Goal: Information Seeking & Learning: Understand process/instructions

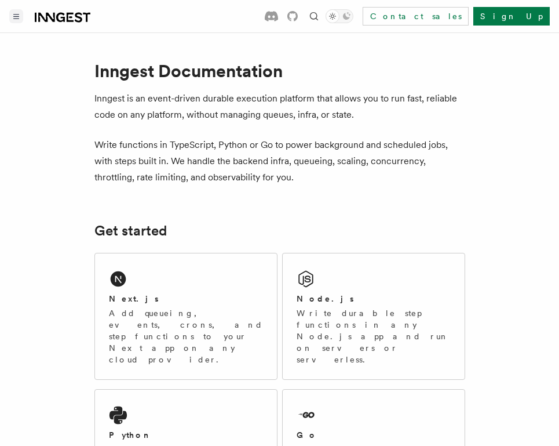
click at [18, 14] on icon "Toggle navigation" at bounding box center [16, 16] width 6 height 5
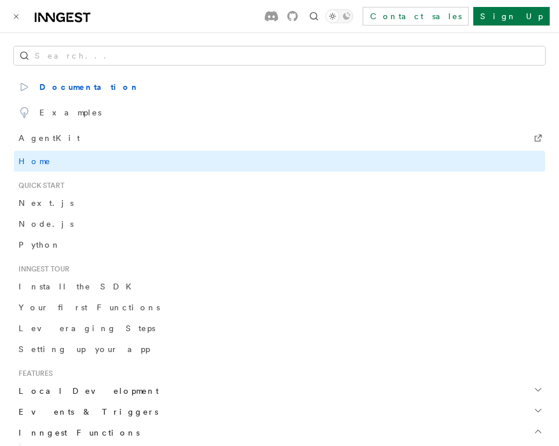
click at [194, 32] on div at bounding box center [279, 32] width 559 height 1
click at [174, 50] on button "Search..." at bounding box center [279, 55] width 531 height 19
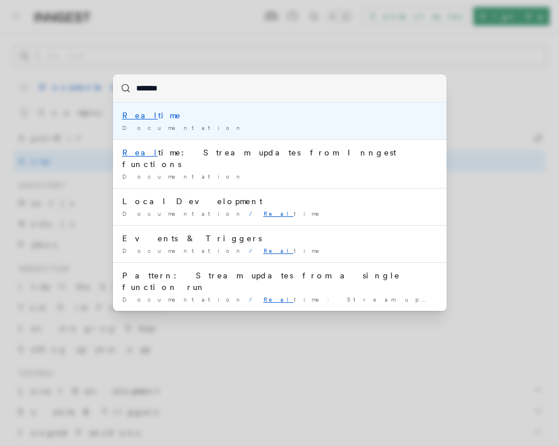
type input "********"
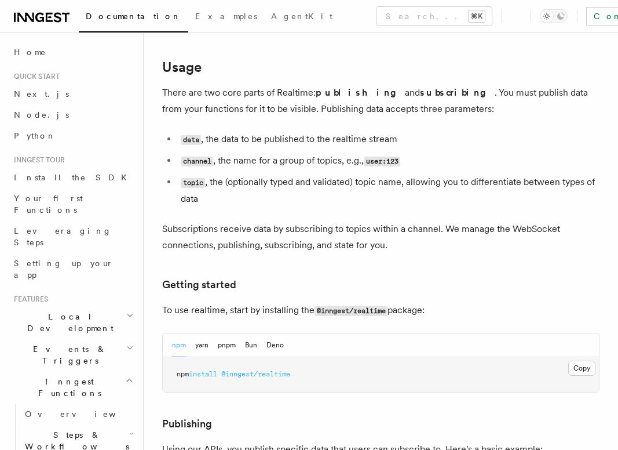
scroll to position [505, 0]
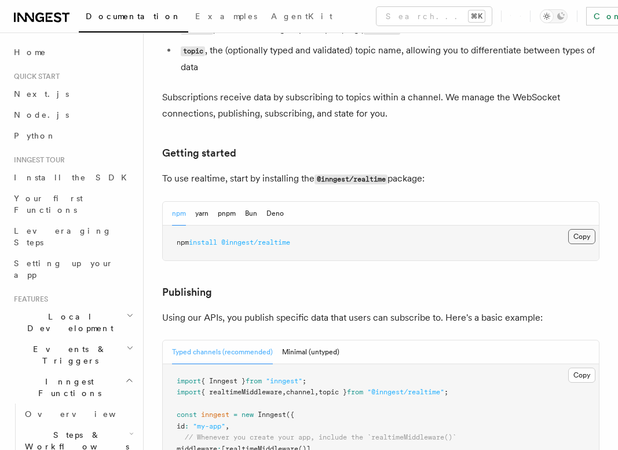
click at [559, 229] on button "Copy Copied" at bounding box center [582, 236] width 27 height 15
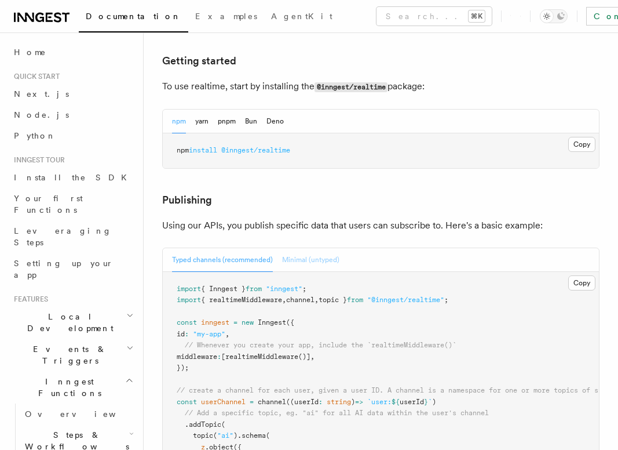
scroll to position [654, 0]
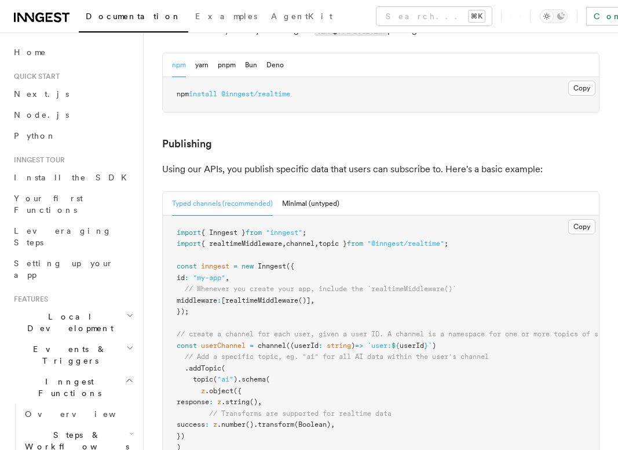
click at [267, 239] on span "{ realtimeMiddleware" at bounding box center [241, 243] width 81 height 8
copy code "import { realtimeMiddleware , channel , topic } from "@inngest/realtime" ;"
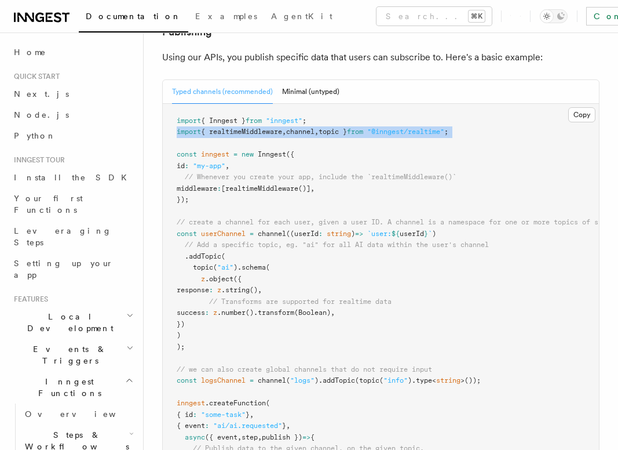
scroll to position [760, 0]
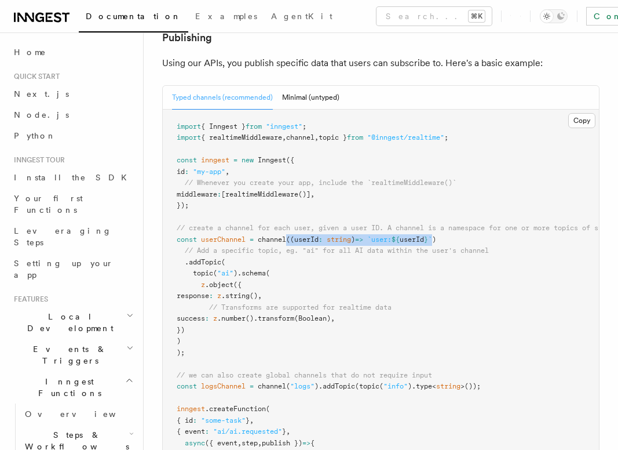
drag, startPoint x: 291, startPoint y: 207, endPoint x: 442, endPoint y: 207, distance: 151.3
click at [436, 235] on span "const userChannel = channel ((userId : string ) => `user: ${ userId } ` )" at bounding box center [307, 239] width 260 height 8
copy span "((userId : string ) => `user: ${ userId } `"
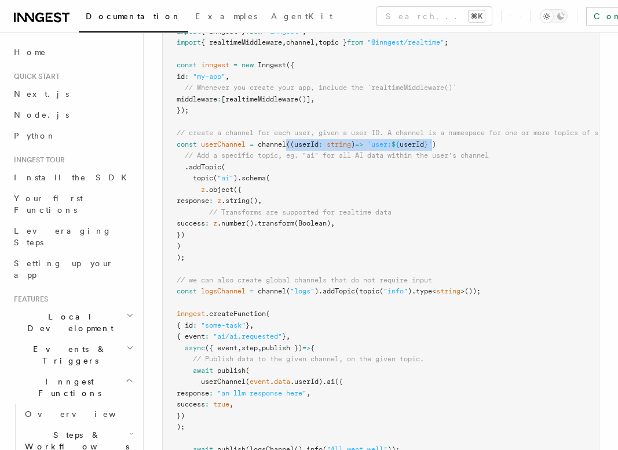
scroll to position [866, 0]
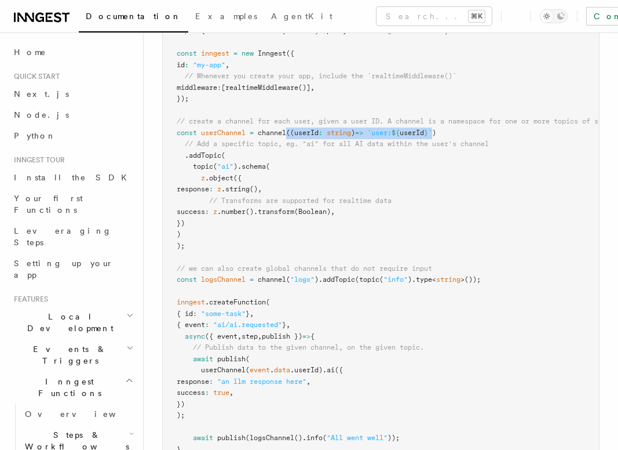
click at [304, 251] on pre "import { Inngest } from "inngest" ; import { realtimeMiddleware , channel , top…" at bounding box center [381, 240] width 436 height 475
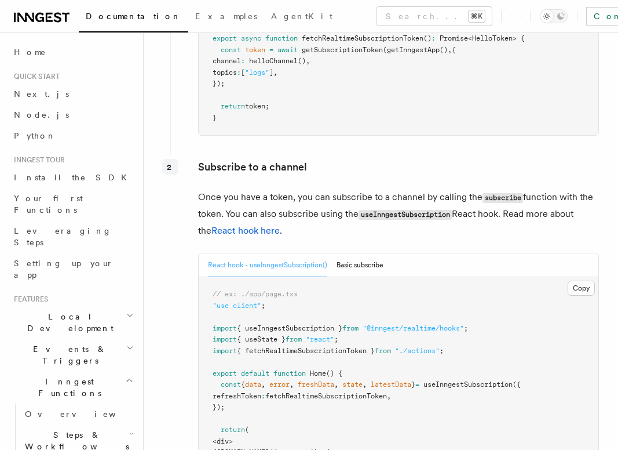
scroll to position [1820, 0]
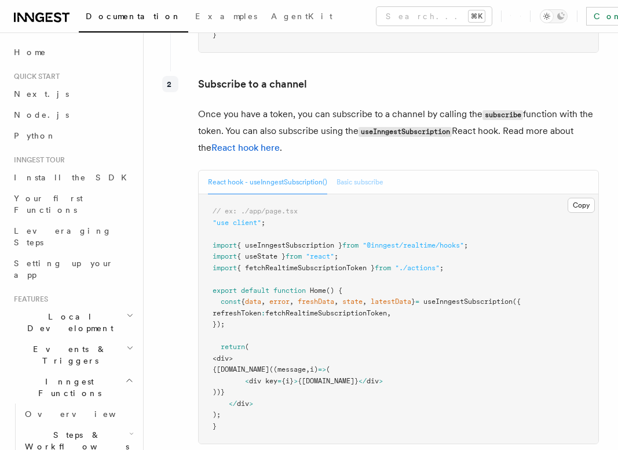
click at [355, 170] on button "Basic subscribe" at bounding box center [360, 182] width 47 height 24
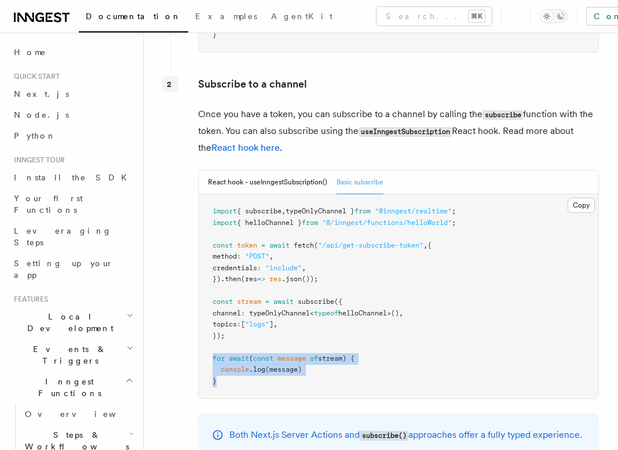
drag, startPoint x: 236, startPoint y: 328, endPoint x: 203, endPoint y: 311, distance: 37.3
click at [203, 311] on pre "import { subscribe , typeOnlyChannel } from "@inngest/realtime" ; import { hell…" at bounding box center [399, 296] width 400 height 204
copy code "for await ( const message of stream) { console .log (message) }"
click at [245, 201] on pre "import { subscribe , typeOnlyChannel } from "@inngest/realtime" ; import { hell…" at bounding box center [399, 296] width 400 height 204
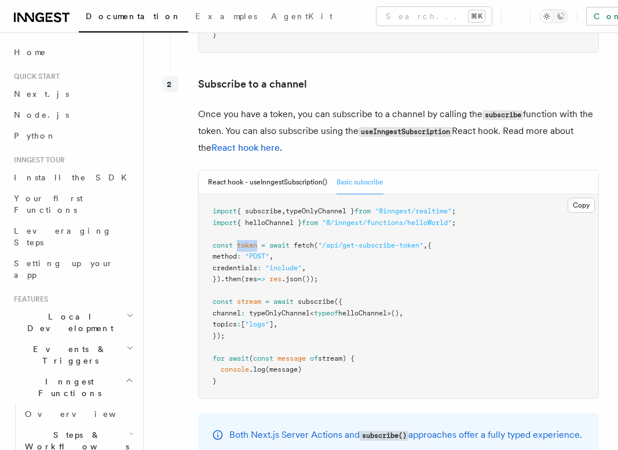
click at [245, 201] on pre "import { subscribe , typeOnlyChannel } from "@inngest/realtime" ; import { hell…" at bounding box center [399, 296] width 400 height 204
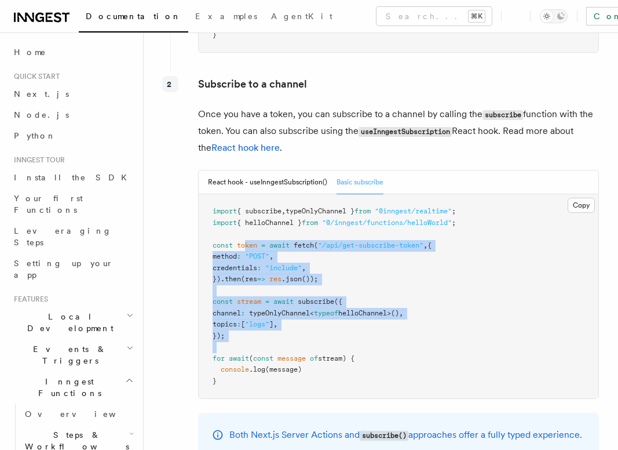
drag, startPoint x: 245, startPoint y: 198, endPoint x: 304, endPoint y: 295, distance: 113.4
click at [304, 295] on pre "import { subscribe , typeOnlyChannel } from "@inngest/realtime" ; import { hell…" at bounding box center [399, 296] width 400 height 204
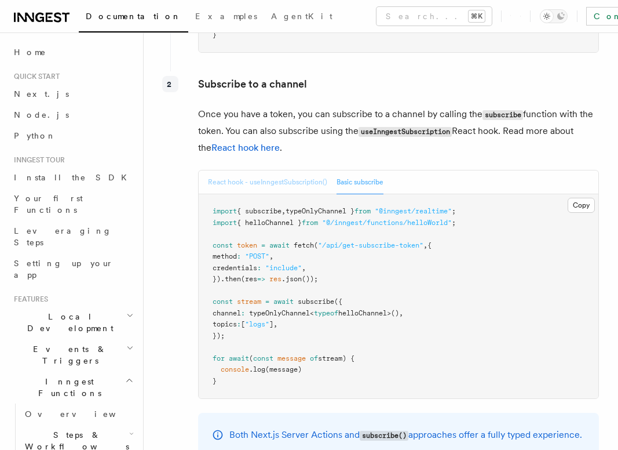
click at [276, 170] on button "React hook - useInngestSubscription()" at bounding box center [267, 182] width 119 height 24
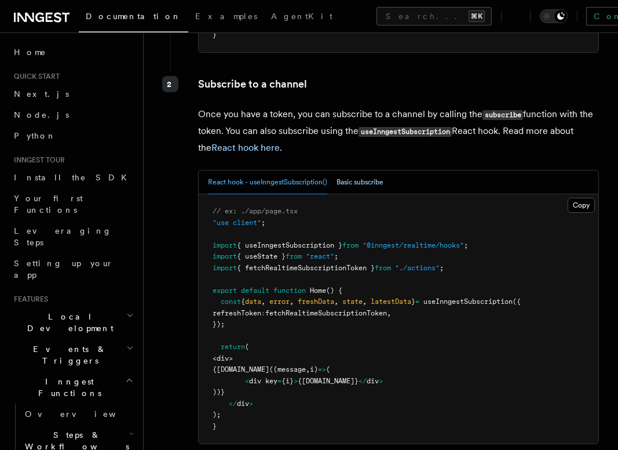
click at [356, 170] on button "Basic subscribe" at bounding box center [360, 182] width 47 height 24
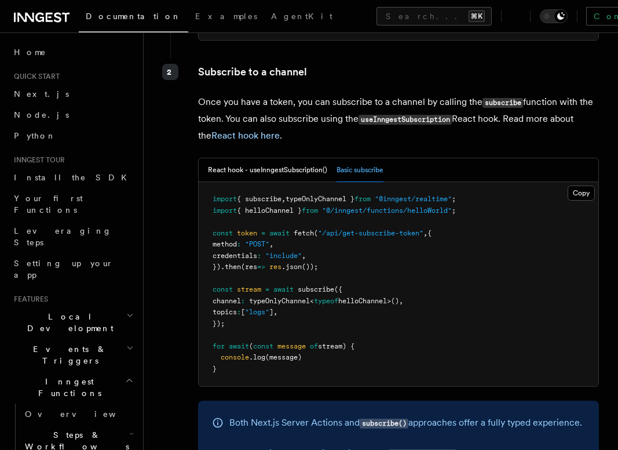
scroll to position [1833, 0]
click at [303, 285] on span "subscribe" at bounding box center [316, 289] width 37 height 8
